Goal: Task Accomplishment & Management: Manage account settings

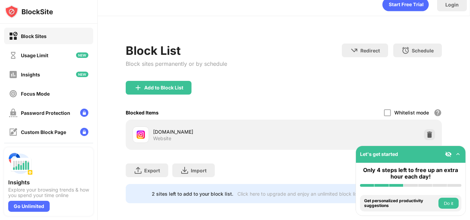
scroll to position [14, 0]
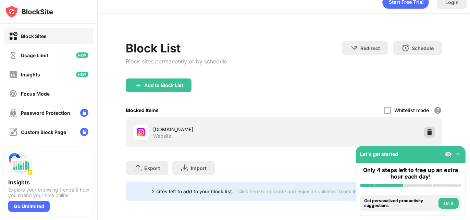
click at [424, 127] on div at bounding box center [429, 132] width 11 height 11
